Goal: Task Accomplishment & Management: Manage account settings

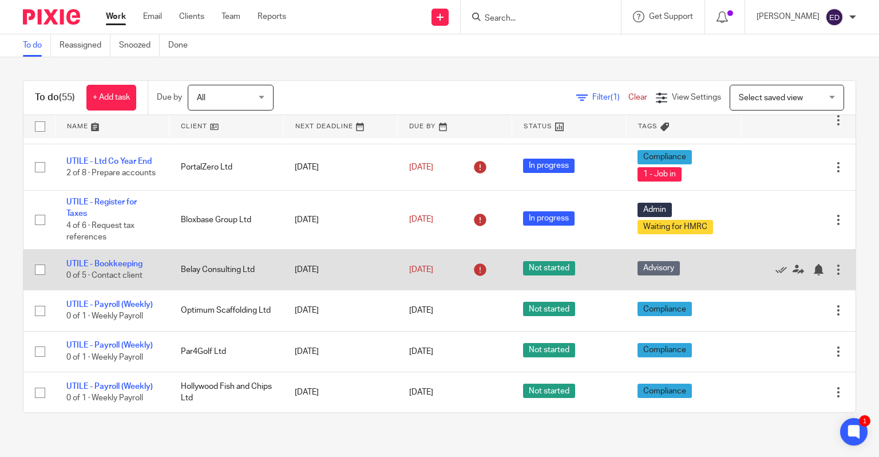
scroll to position [687, 0]
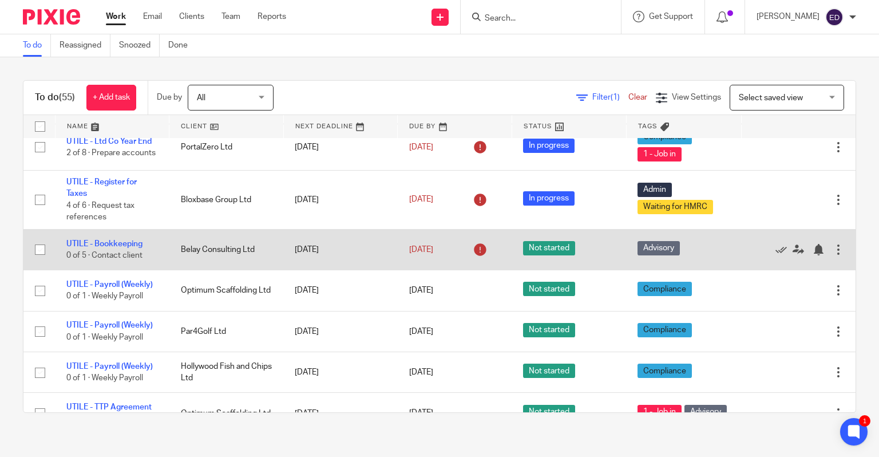
click at [218, 229] on td "Belay Consulting Ltd" at bounding box center [226, 249] width 114 height 41
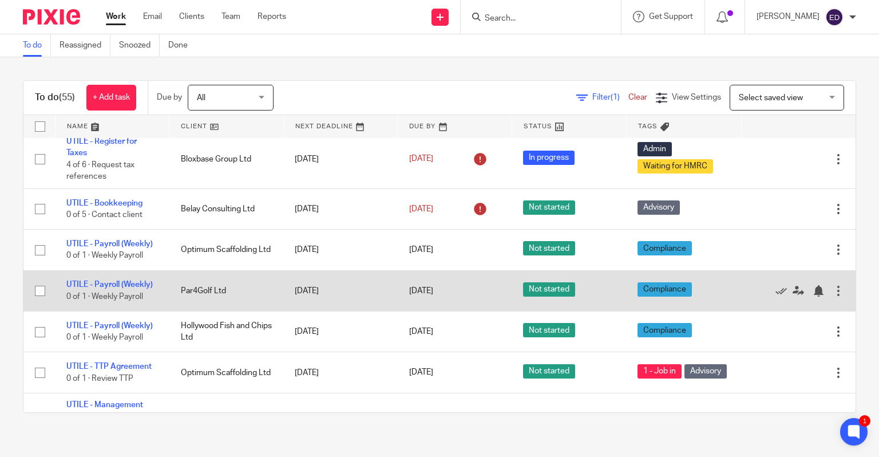
scroll to position [744, 0]
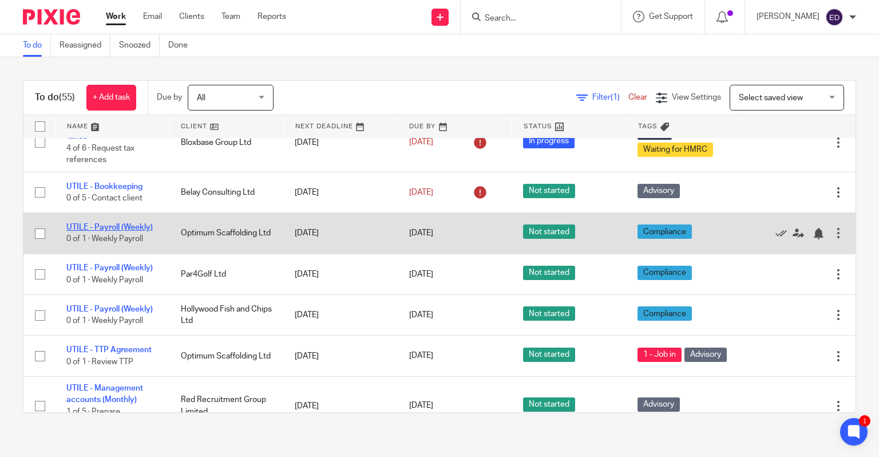
click at [114, 223] on link "UTILE - Payroll (Weekly)" at bounding box center [109, 227] width 86 height 8
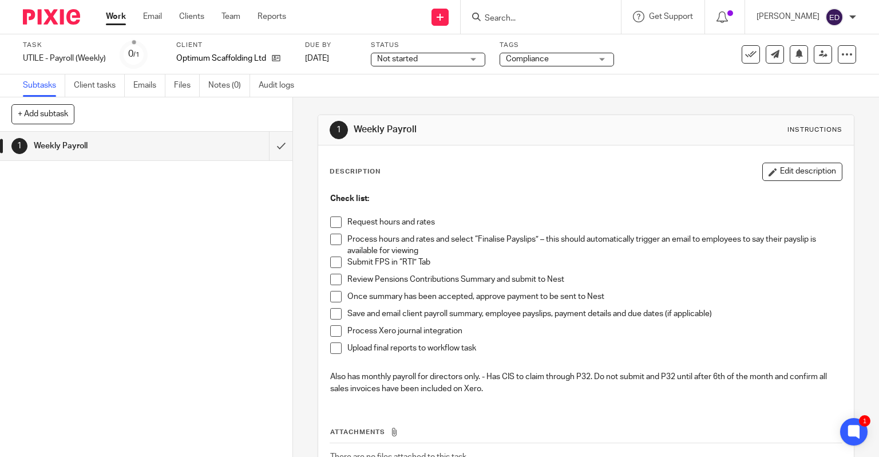
click at [330, 225] on span at bounding box center [335, 221] width 11 height 11
click at [334, 233] on ul "Request hours and rates Process hours and rates and select “Finalise Payslips” …" at bounding box center [586, 288] width 512 height 144
click at [334, 242] on span at bounding box center [335, 238] width 11 height 11
click at [335, 260] on span at bounding box center [335, 261] width 11 height 11
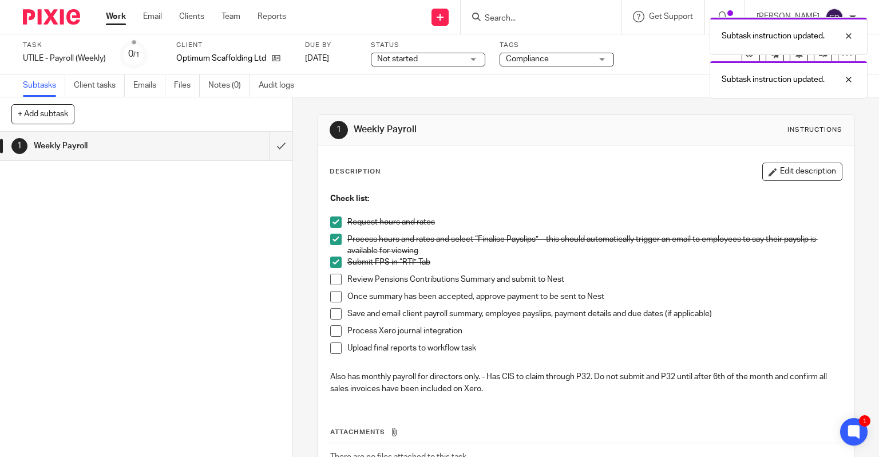
click at [334, 284] on span at bounding box center [335, 278] width 11 height 11
click at [333, 295] on span at bounding box center [335, 296] width 11 height 11
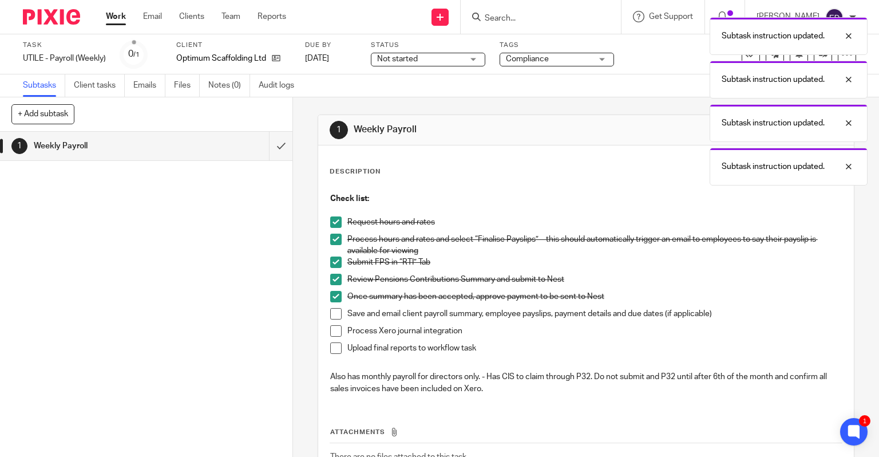
click at [334, 310] on span at bounding box center [335, 313] width 11 height 11
click at [335, 326] on span at bounding box center [335, 330] width 11 height 11
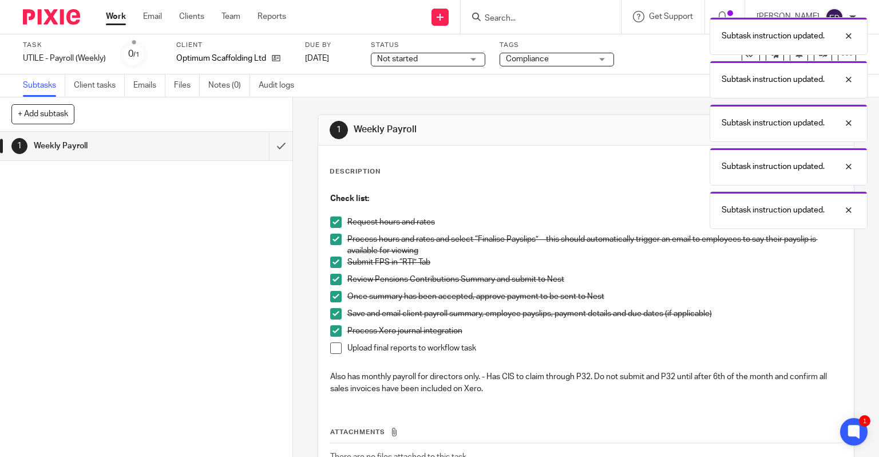
click at [335, 351] on span at bounding box center [335, 347] width 11 height 11
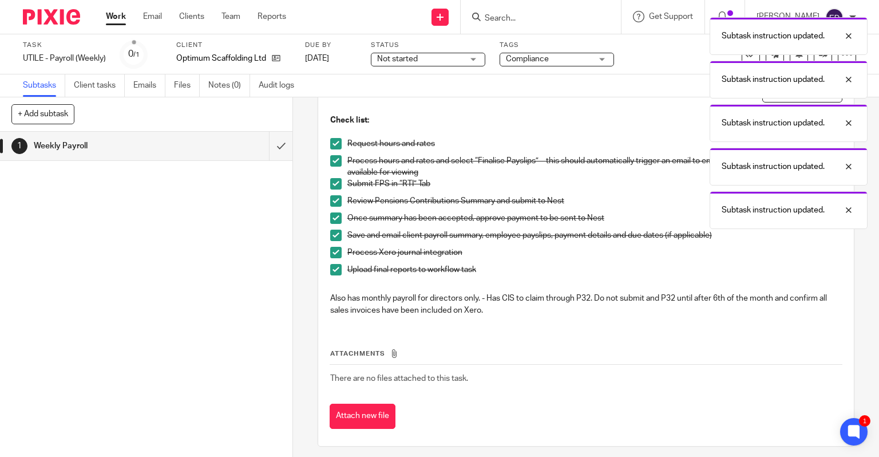
scroll to position [84, 0]
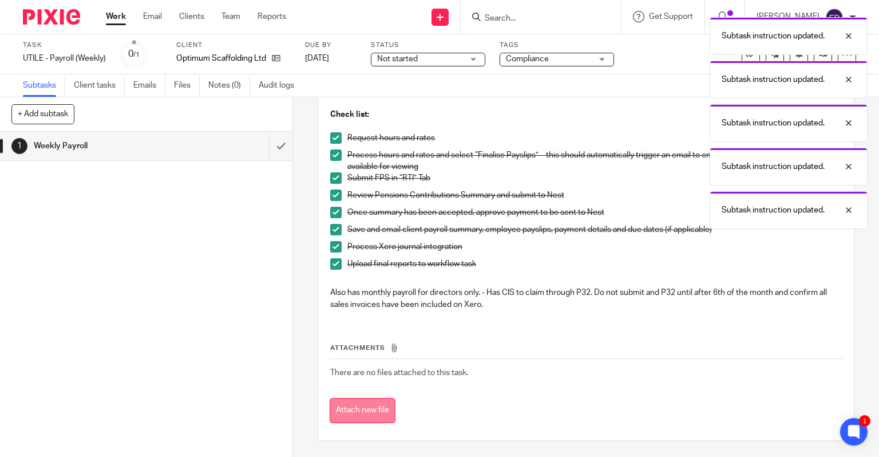
click at [371, 406] on button "Attach new file" at bounding box center [363, 411] width 66 height 26
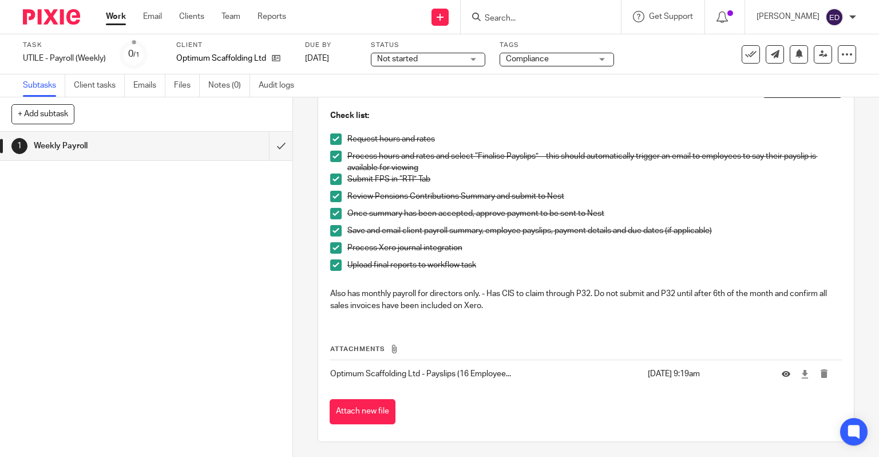
scroll to position [84, 0]
drag, startPoint x: 368, startPoint y: 410, endPoint x: 677, endPoint y: 296, distance: 329.5
click at [368, 410] on button "Attach new file" at bounding box center [363, 411] width 66 height 26
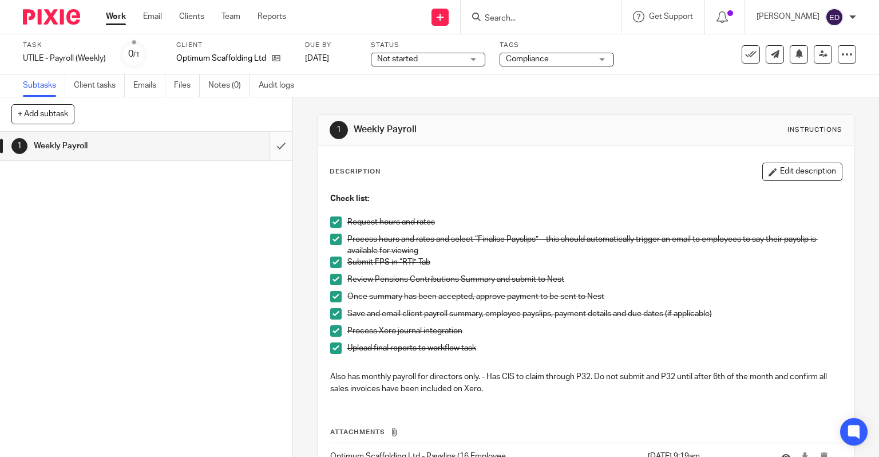
click at [266, 150] on input "submit" at bounding box center [146, 146] width 292 height 29
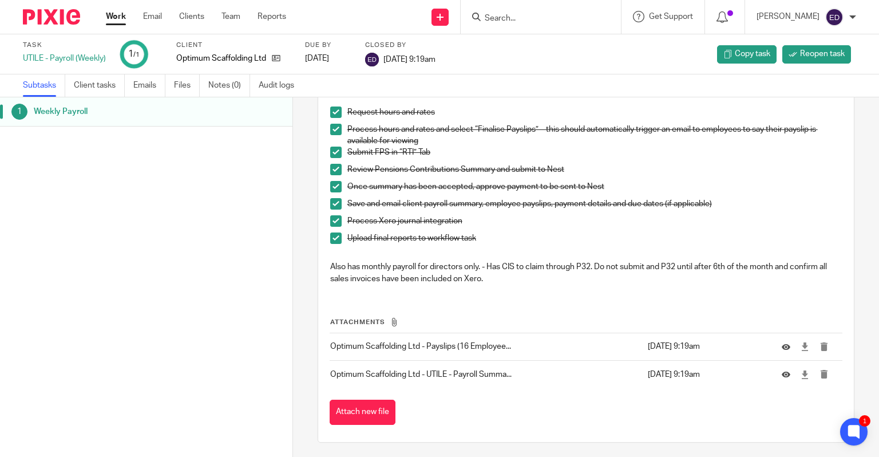
scroll to position [112, 0]
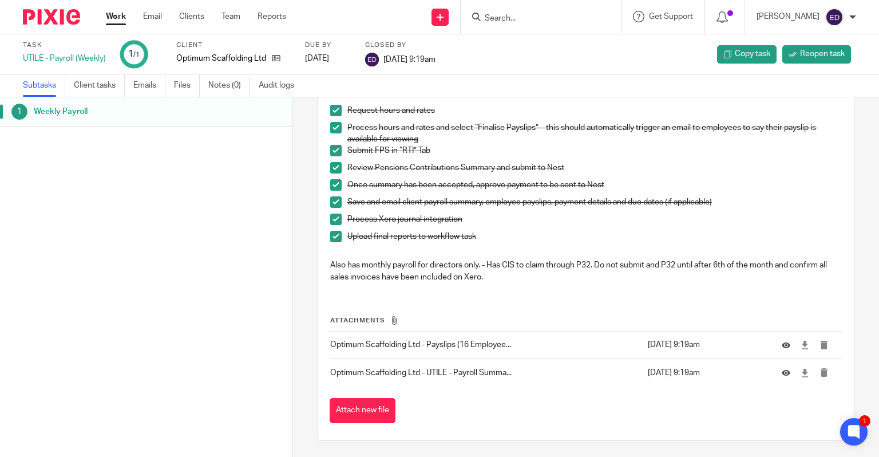
click at [125, 21] on ul "Work Email Clients Team Reports" at bounding box center [204, 16] width 197 height 11
click at [556, 21] on input "Search" at bounding box center [534, 19] width 103 height 10
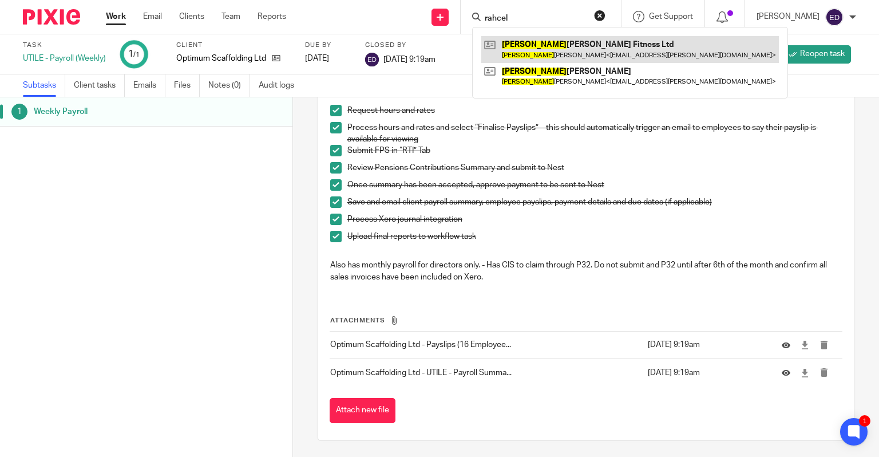
type input "rahcel"
click at [566, 51] on link at bounding box center [630, 49] width 298 height 26
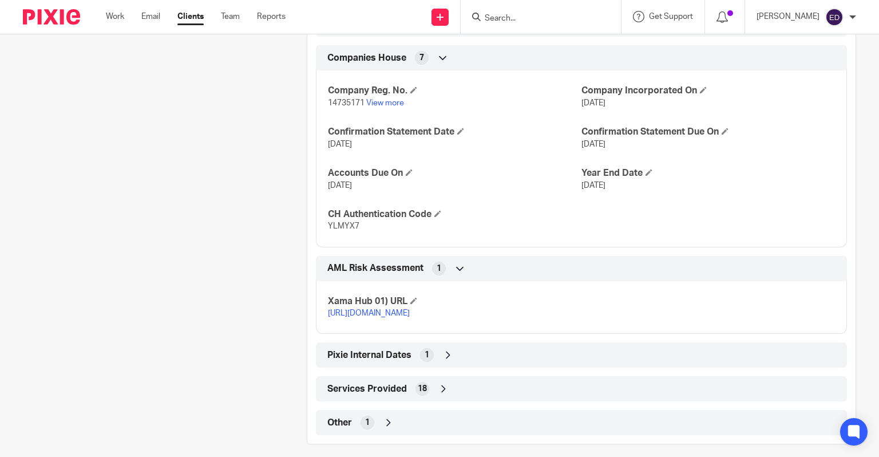
scroll to position [801, 0]
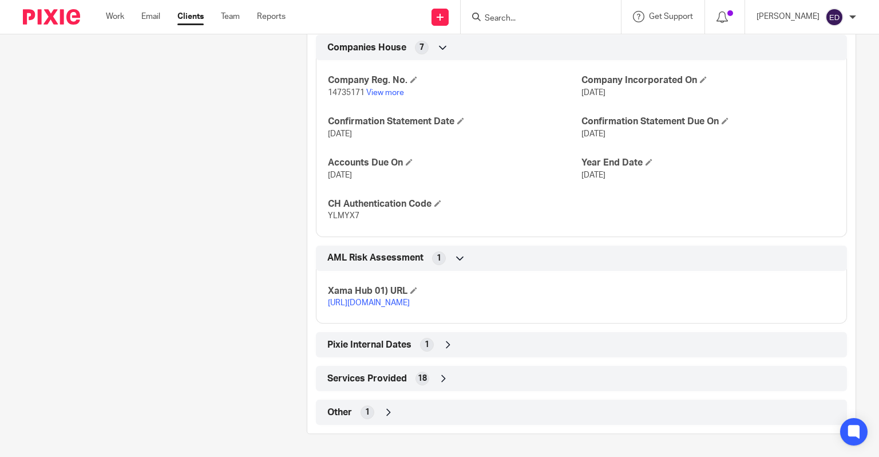
click at [353, 297] on p "[URL][DOMAIN_NAME]" at bounding box center [454, 302] width 253 height 11
click at [360, 299] on link "[URL][DOMAIN_NAME]" at bounding box center [369, 303] width 82 height 8
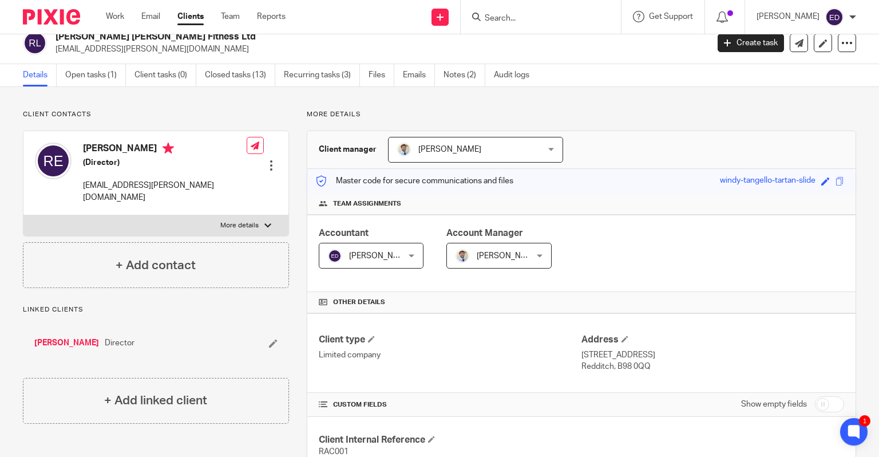
scroll to position [0, 0]
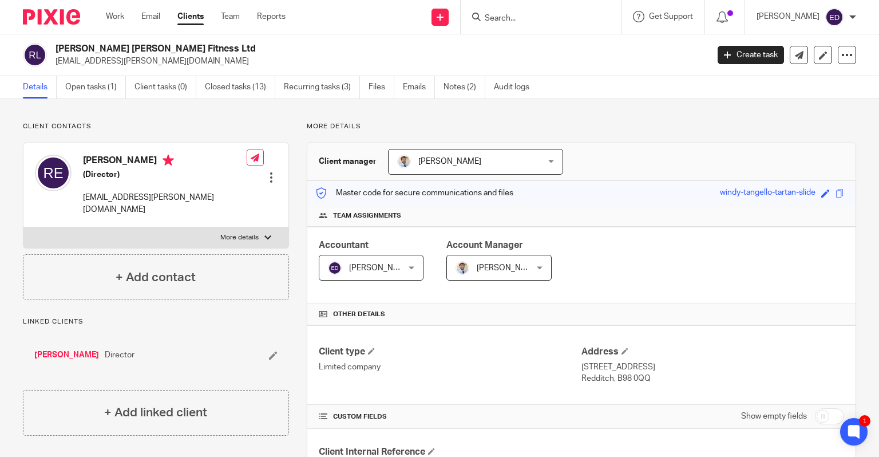
click at [366, 90] on ul "Details Open tasks (1) Client tasks (0) Closed tasks (13) Recurring tasks (3) F…" at bounding box center [285, 87] width 524 height 22
click at [393, 84] on link "Files" at bounding box center [381, 87] width 26 height 22
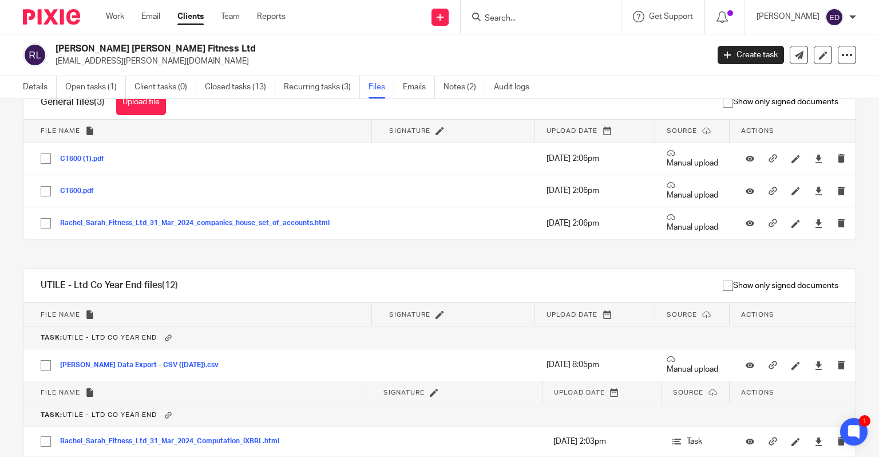
scroll to position [57, 0]
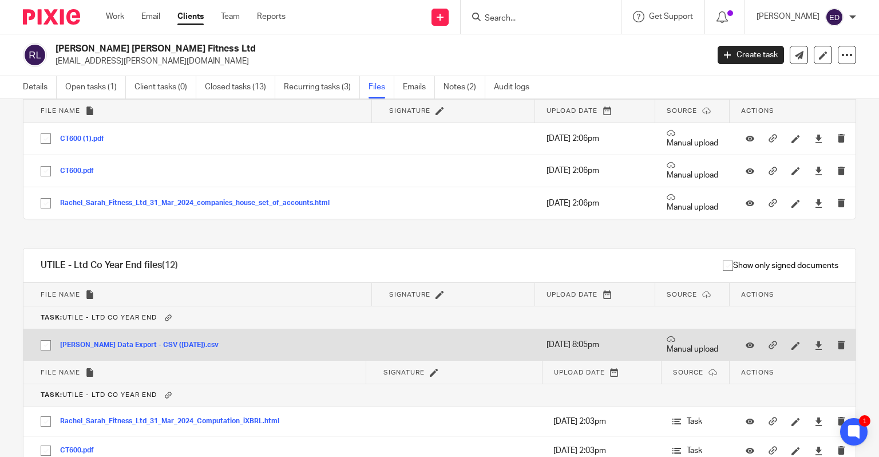
click at [179, 342] on button "Monzo Data Export - CSV (Tuesday, August 12th, 2025).csv" at bounding box center [143, 345] width 167 height 8
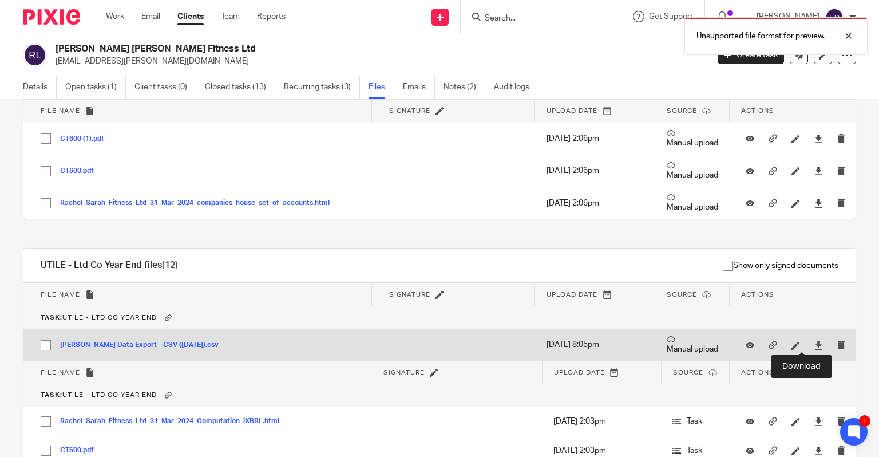
click at [814, 346] on div at bounding box center [822, 345] width 17 height 12
click at [814, 344] on icon at bounding box center [818, 345] width 9 height 9
click at [814, 343] on icon at bounding box center [818, 345] width 9 height 9
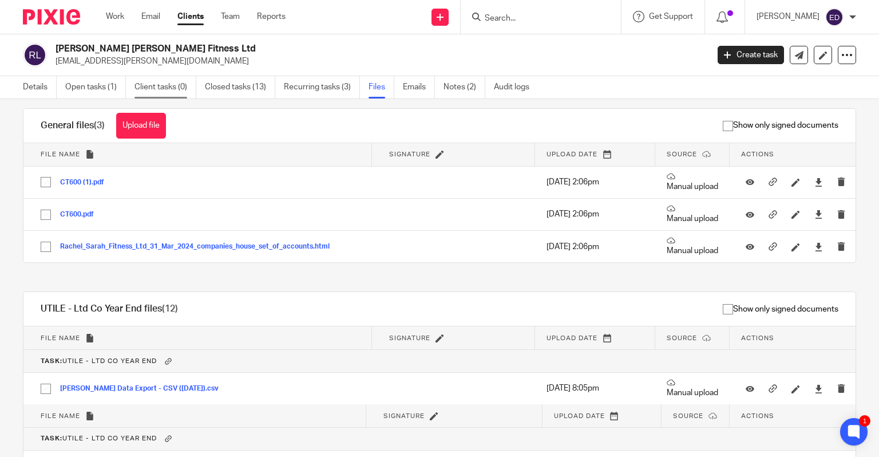
scroll to position [0, 0]
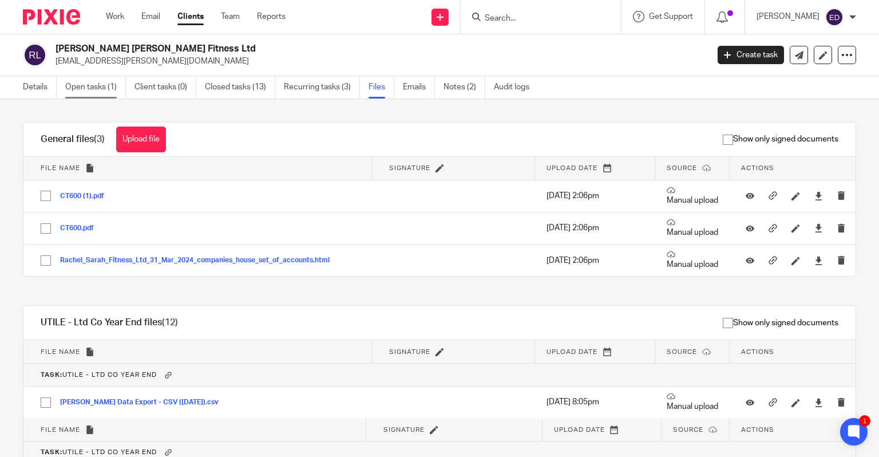
click at [78, 89] on link "Open tasks (1)" at bounding box center [95, 87] width 61 height 22
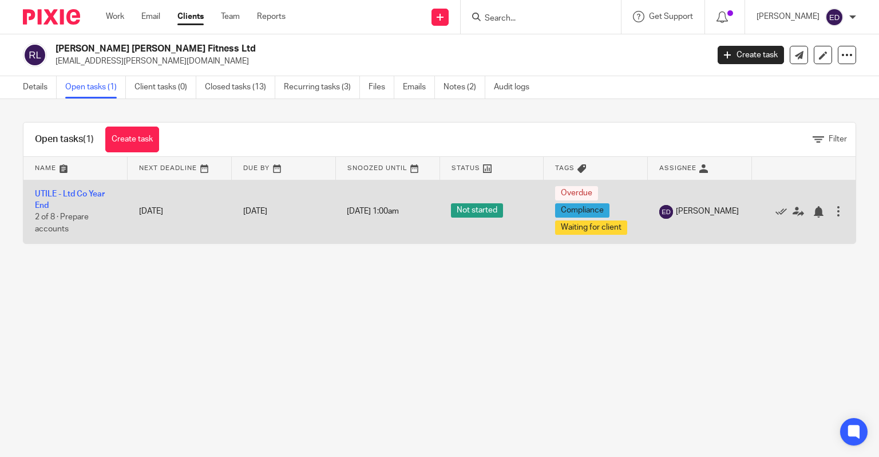
click at [73, 188] on td "UTILE - Ltd Co Year End 2 of 8 · Prepare accounts" at bounding box center [75, 212] width 104 height 64
click at [71, 193] on link "UTILE - Ltd Co Year End" at bounding box center [70, 199] width 70 height 19
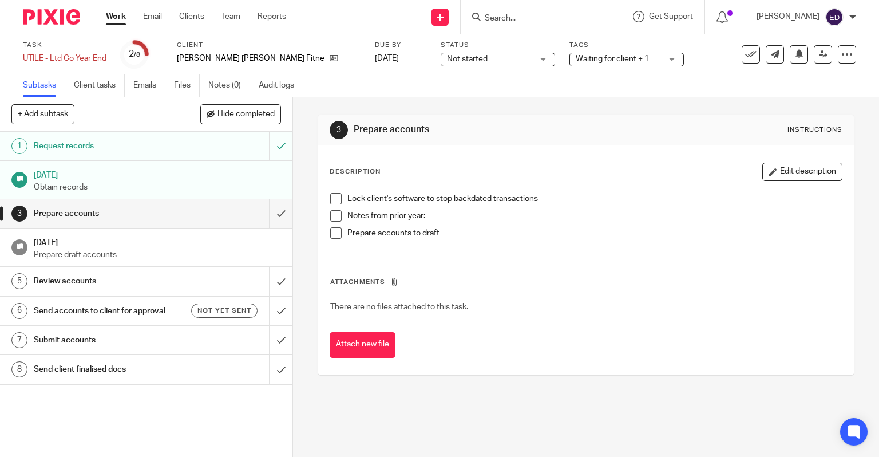
click at [134, 145] on h1 "Request records" at bounding box center [108, 145] width 149 height 17
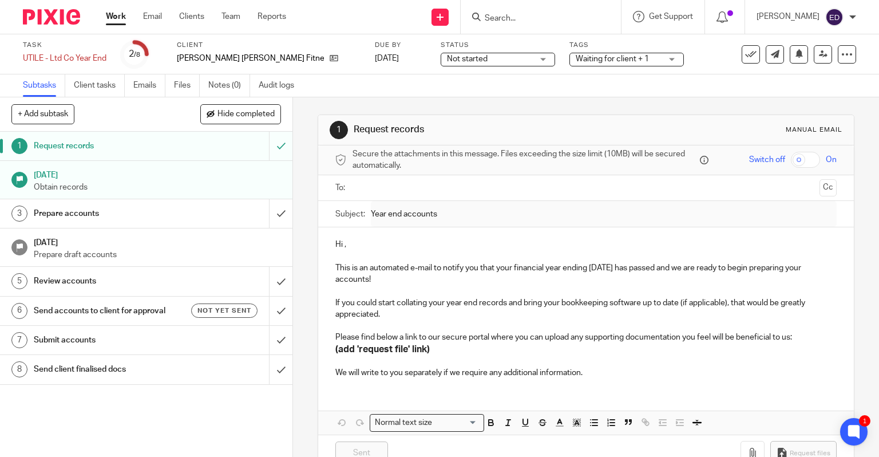
click at [475, 59] on div "Not started Not started" at bounding box center [498, 60] width 114 height 14
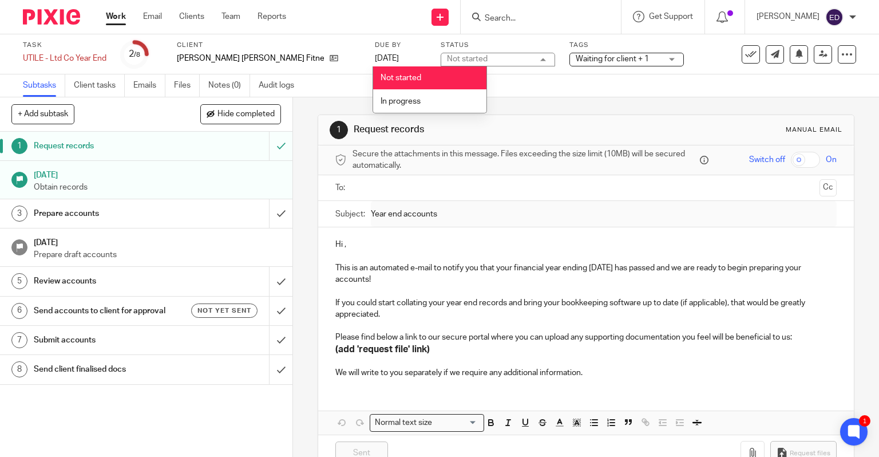
click at [551, 88] on div "Subtasks Client tasks Emails Files Notes (0) Audit logs" at bounding box center [439, 85] width 879 height 23
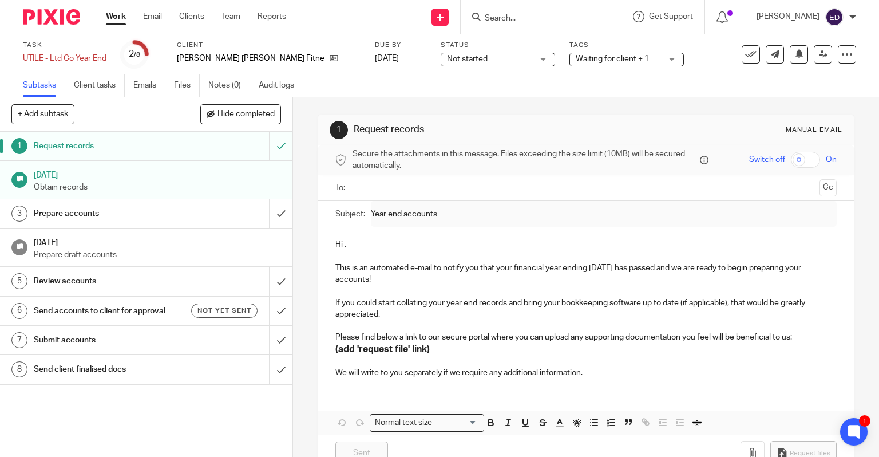
click at [119, 13] on link "Work" at bounding box center [116, 16] width 20 height 11
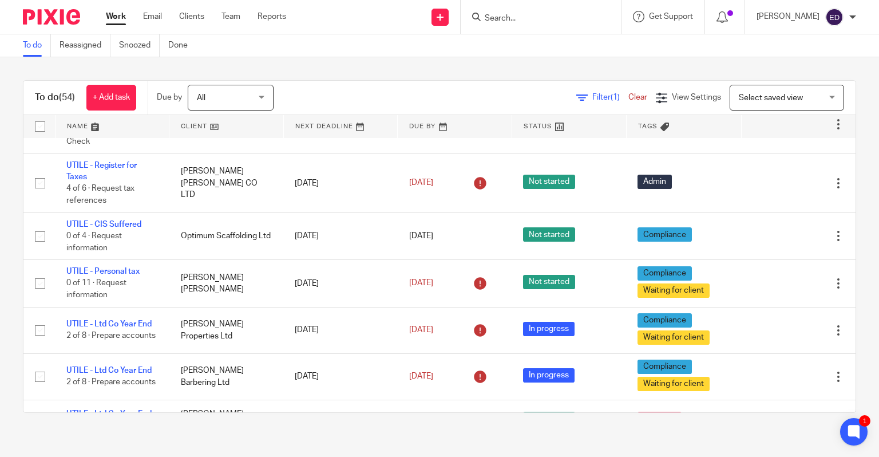
scroll to position [1430, 0]
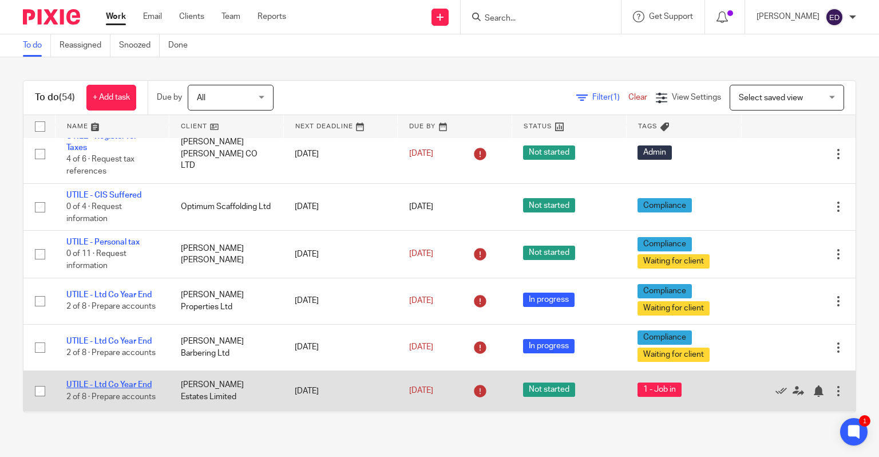
click at [144, 380] on link "UTILE - Ltd Co Year End" at bounding box center [108, 384] width 85 height 8
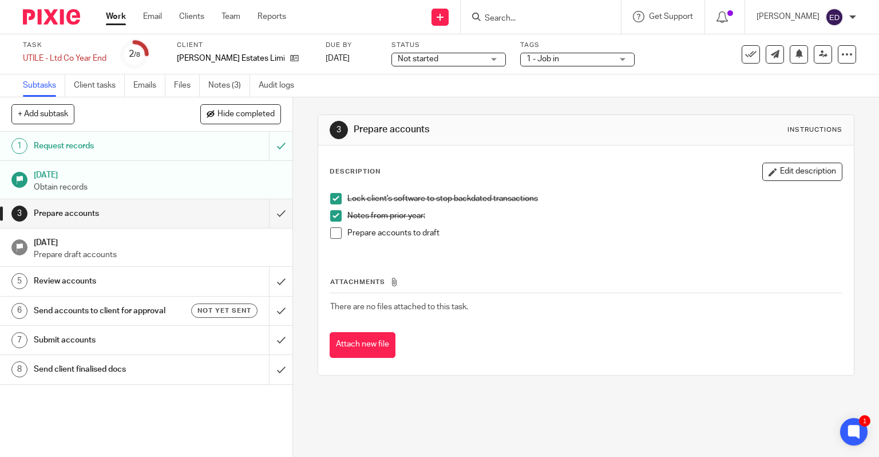
click at [487, 61] on div "Not started Not started" at bounding box center [448, 60] width 114 height 14
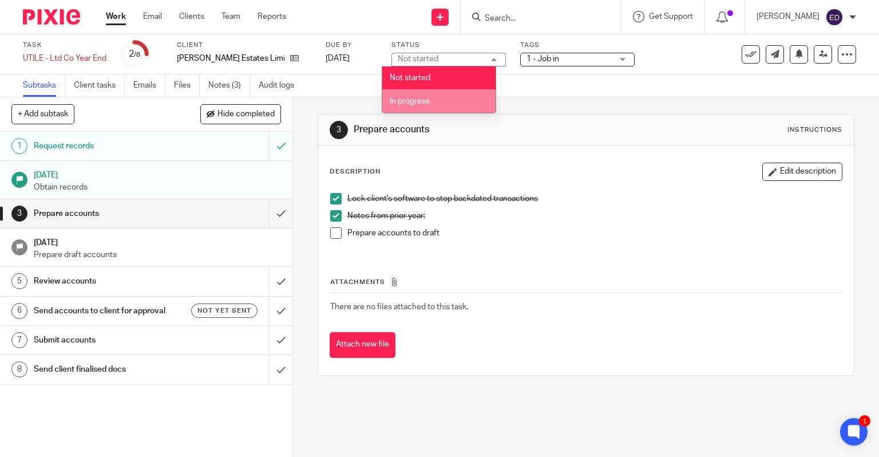
click at [442, 93] on li "In progress" at bounding box center [438, 100] width 113 height 23
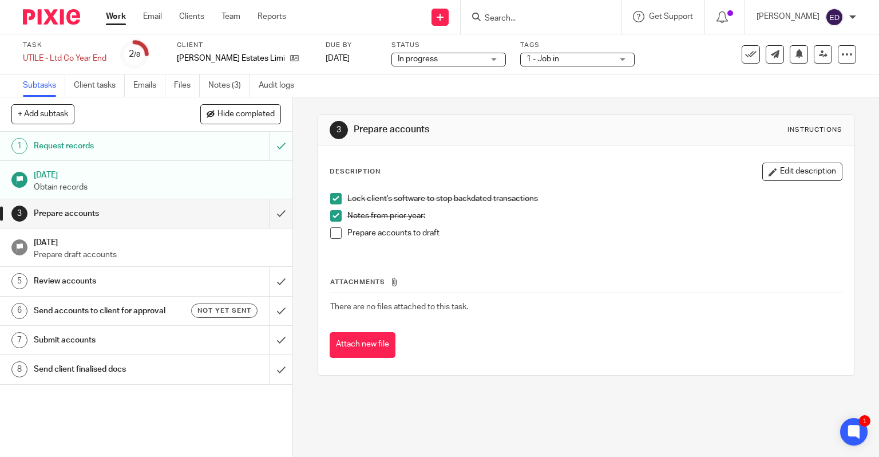
click at [526, 57] on span "1 - Job in" at bounding box center [542, 59] width 33 height 8
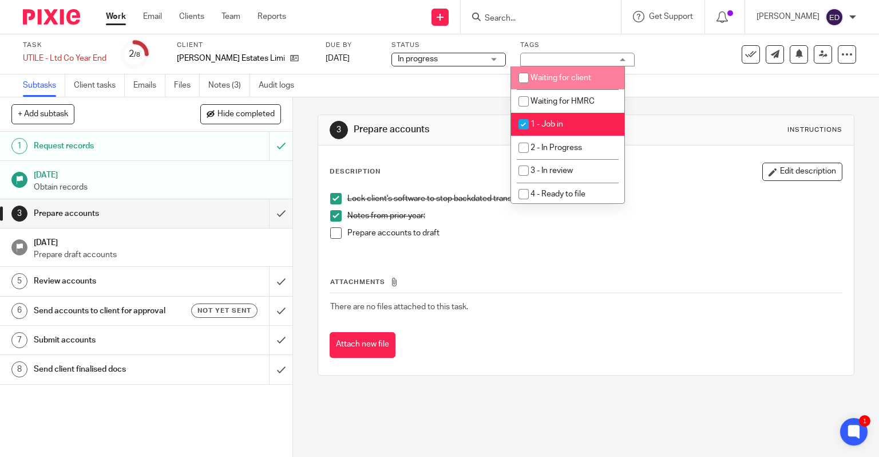
click at [547, 83] on li "Waiting for client" at bounding box center [567, 77] width 113 height 23
checkbox input "true"
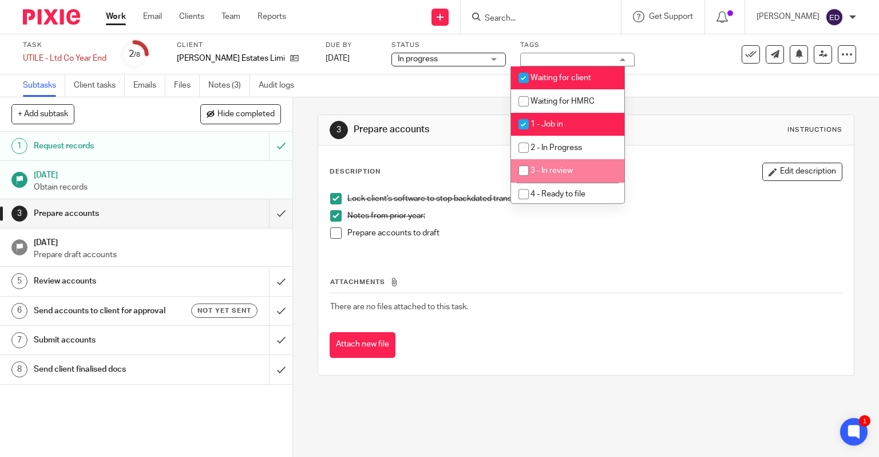
click at [568, 150] on span "2 - In Progress" at bounding box center [555, 148] width 51 height 8
checkbox input "true"
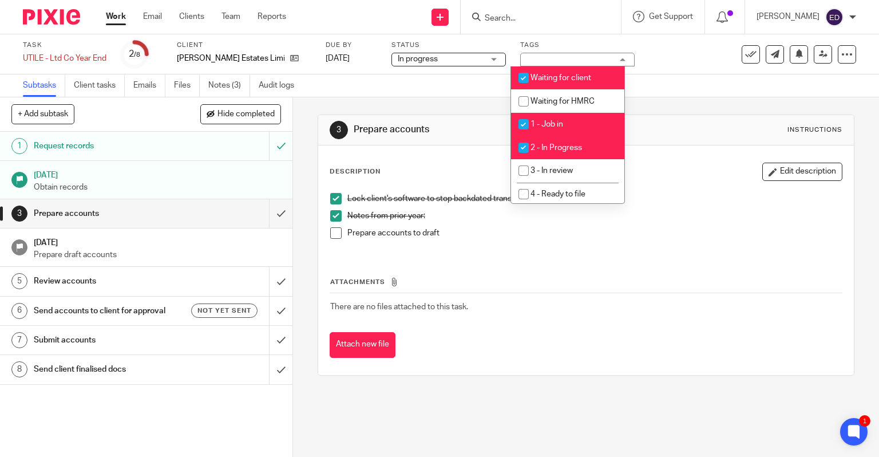
click at [541, 120] on span "1 - Job in" at bounding box center [546, 124] width 33 height 8
checkbox input "false"
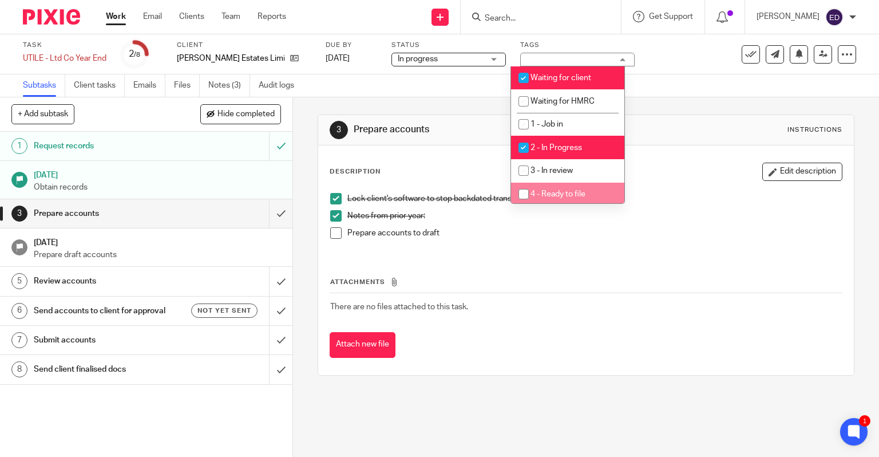
click at [558, 271] on div "Attachments There are no files attached to this task. Attach new file" at bounding box center [586, 305] width 513 height 104
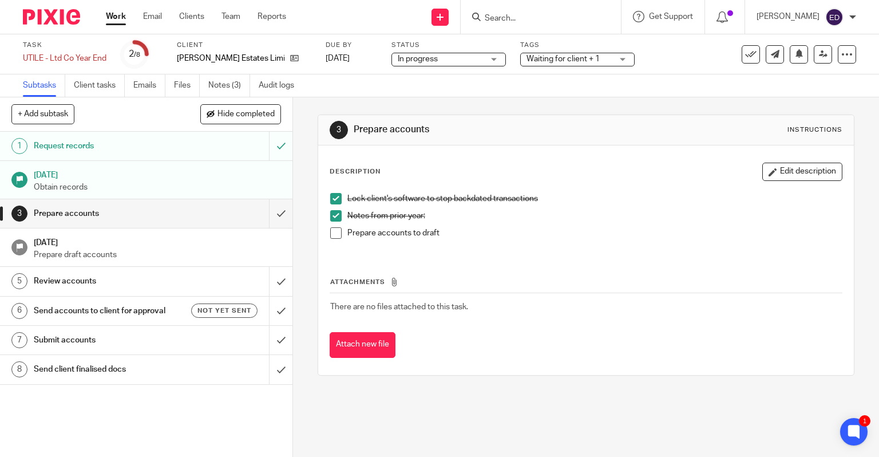
click at [126, 21] on ul "Work Email Clients Team Reports" at bounding box center [204, 16] width 197 height 11
click at [112, 19] on link "Work" at bounding box center [116, 16] width 20 height 11
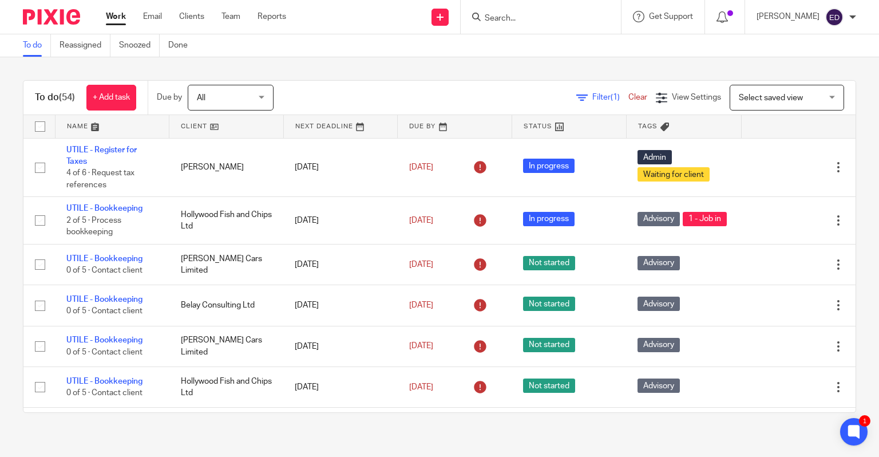
click at [561, 14] on input "Search" at bounding box center [534, 19] width 103 height 10
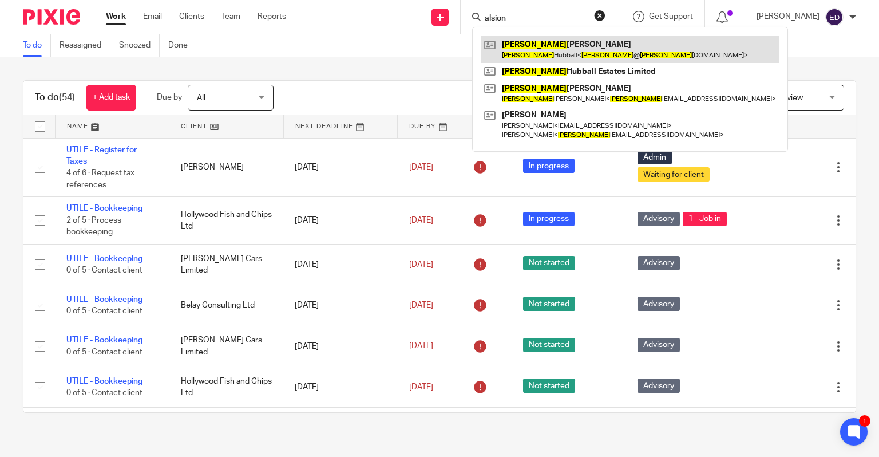
type input "alsion"
click at [582, 51] on link at bounding box center [630, 49] width 298 height 26
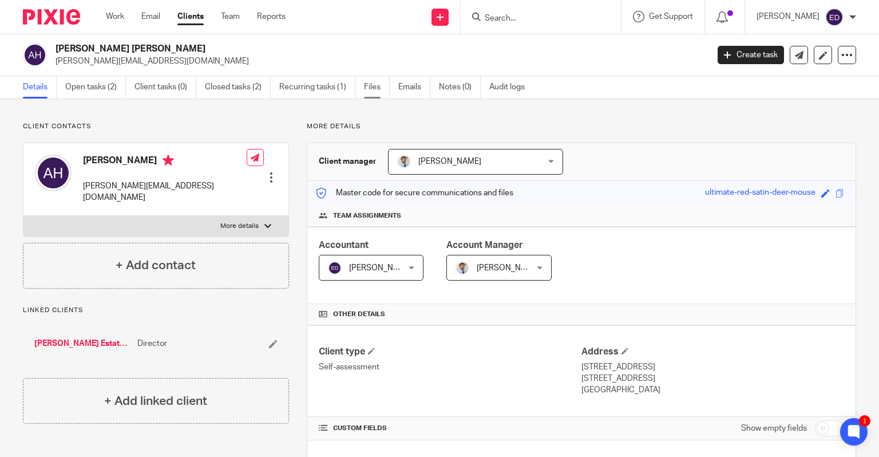
click at [378, 84] on link "Files" at bounding box center [377, 87] width 26 height 22
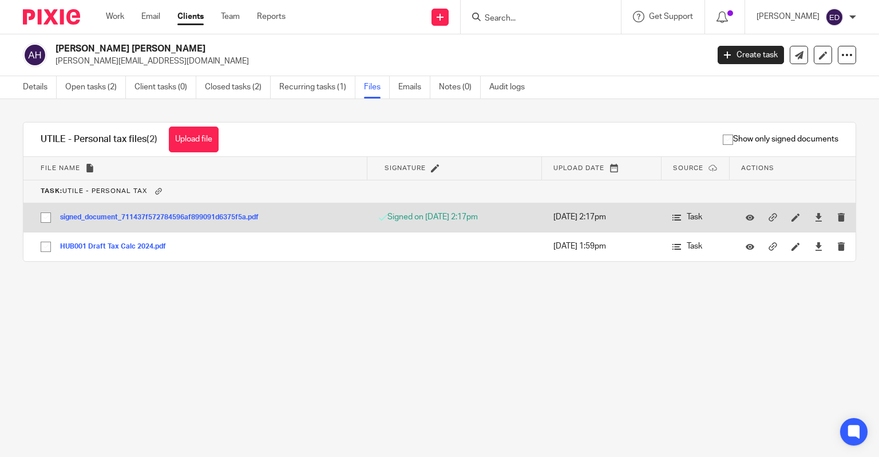
click at [168, 208] on td "signed_document_711437f572784596af899091d6375f5a.pdf signed_document_711437f572…" at bounding box center [195, 217] width 344 height 29
click at [166, 212] on div "signed_document_711437f572784596af899091d6375f5a.pdf" at bounding box center [163, 216] width 207 height 11
click at [168, 220] on button "signed_document_711437f572784596af899091d6375f5a.pdf" at bounding box center [163, 217] width 207 height 8
